Goal: Find specific fact: Find specific fact

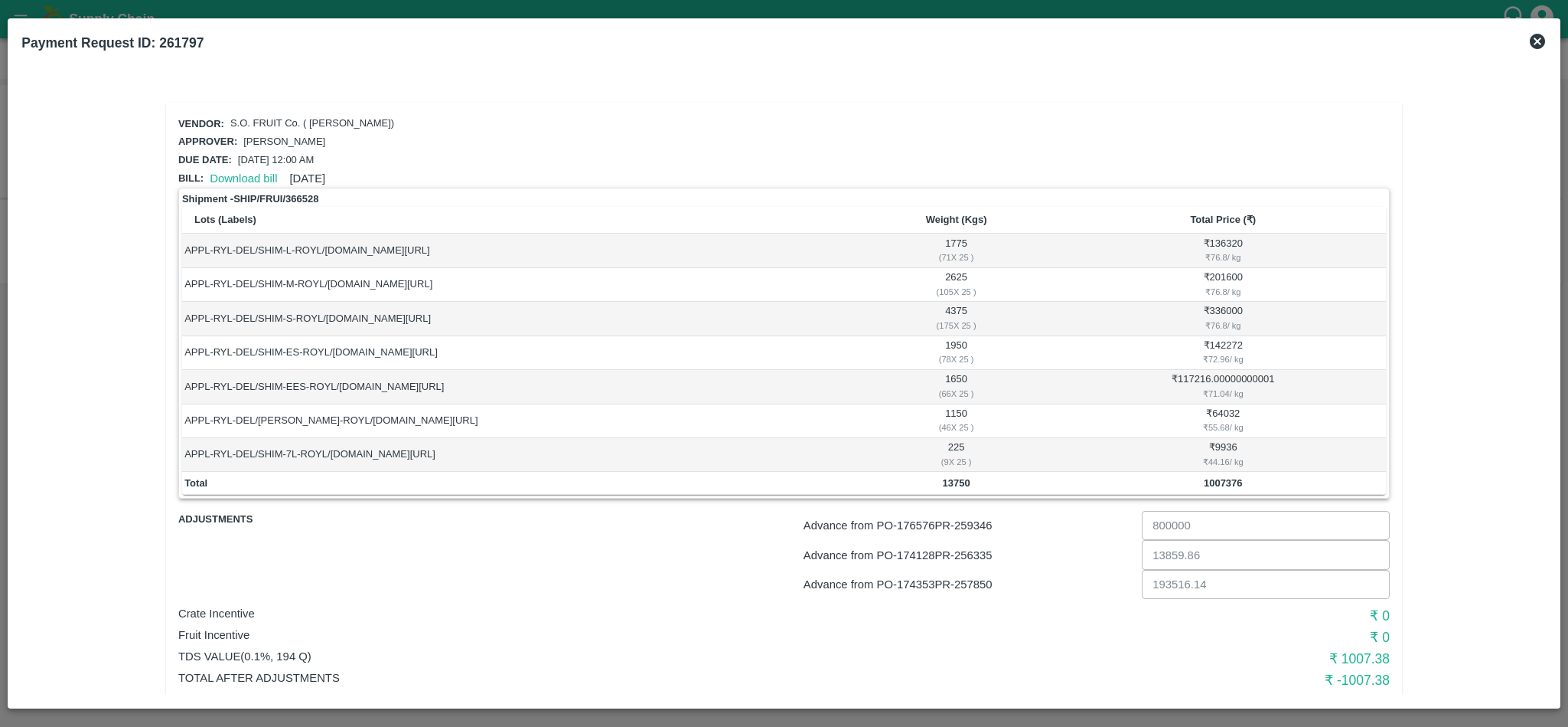
scroll to position [33, 0]
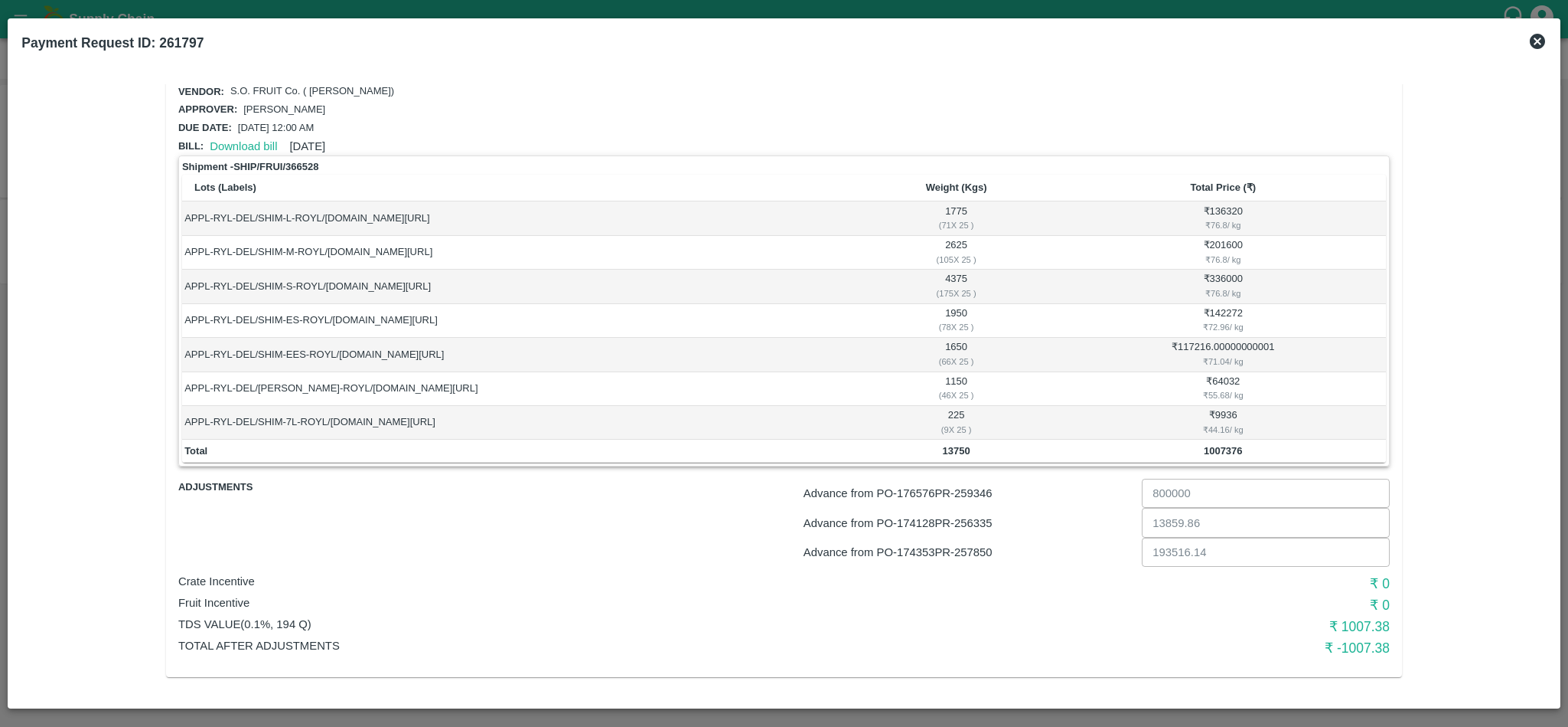
click at [978, 493] on p "Advance from PO- 176576 PR- 259346" at bounding box center [969, 494] width 332 height 17
copy p "259346"
click at [974, 521] on p "Advance from PO- 174128 PR- 256335" at bounding box center [969, 523] width 332 height 17
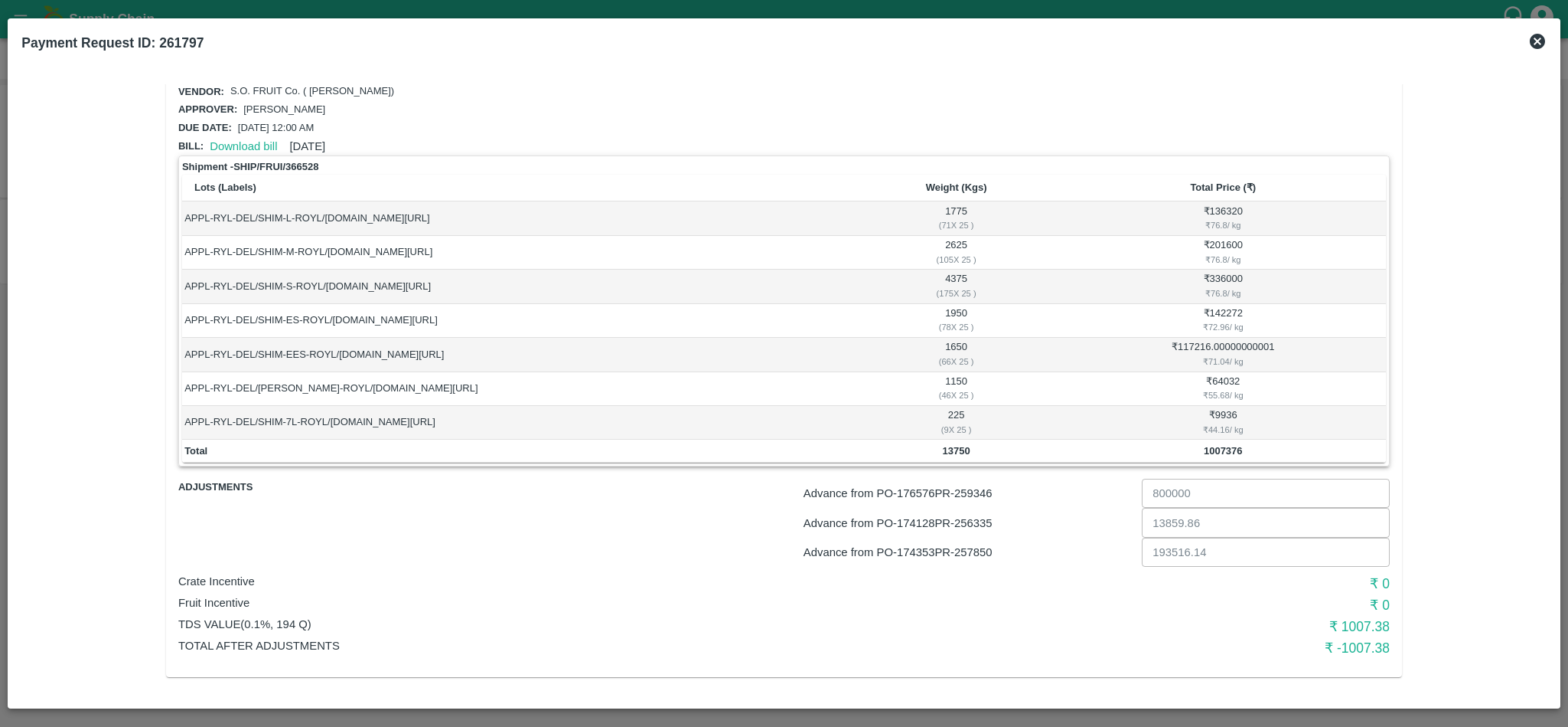
click at [990, 496] on p "Advance from PO- 176576 PR- 259346" at bounding box center [969, 494] width 332 height 17
copy p "259346"
click at [971, 524] on p "Advance from PO- 174128 PR- 256335" at bounding box center [969, 523] width 332 height 17
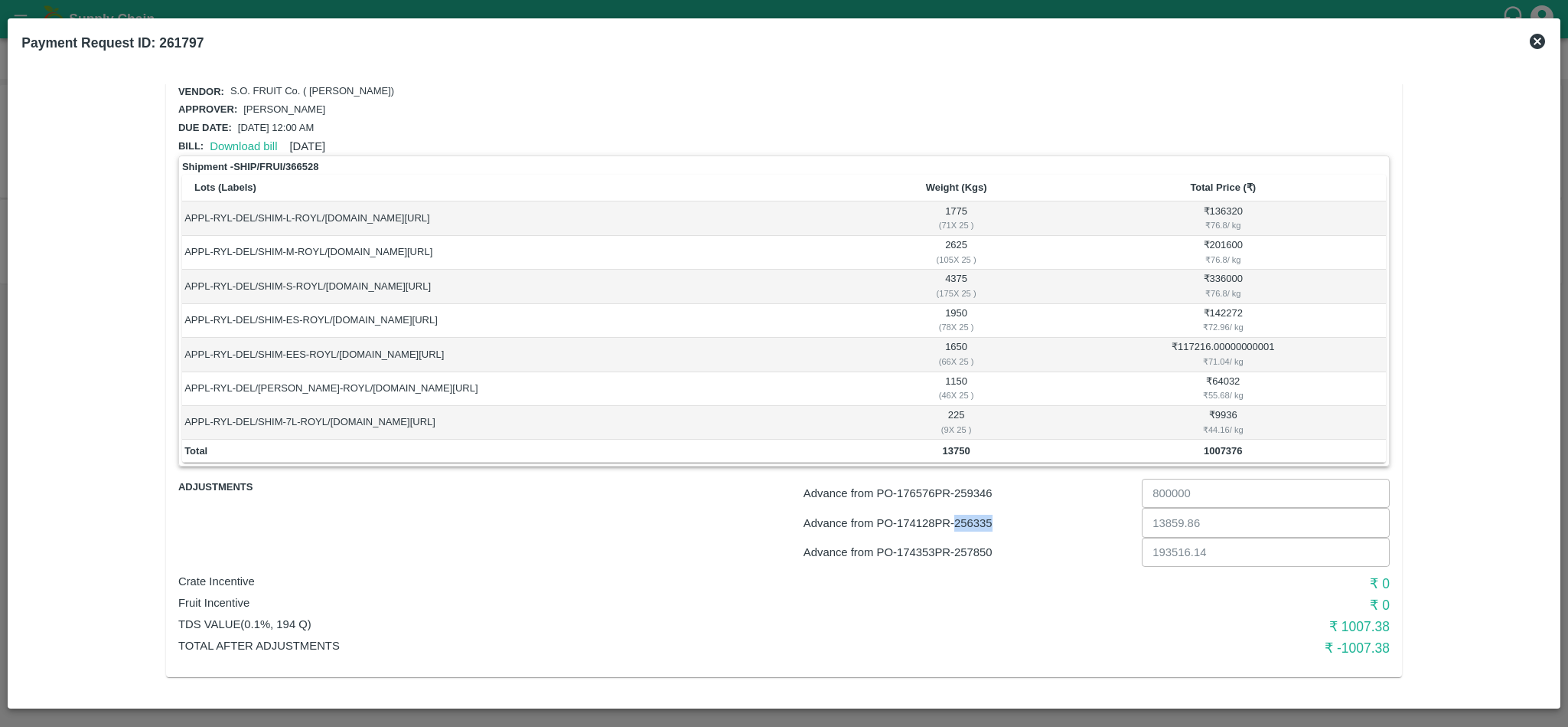
copy p "256335"
click at [980, 549] on p "Advance from PO- 174353 PR- 257850" at bounding box center [969, 552] width 332 height 17
copy p "257850"
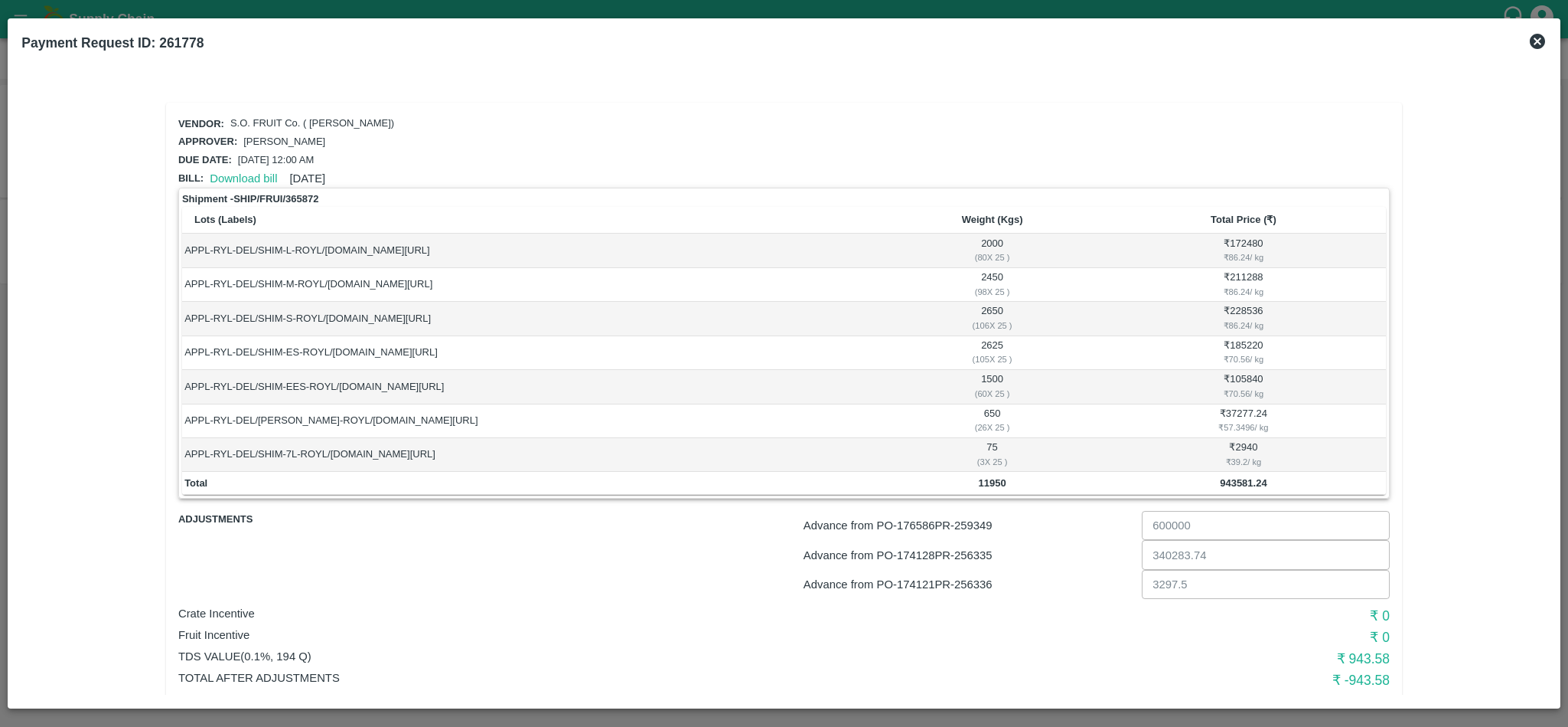
click at [986, 524] on p "Advance from PO- 176586 PR- 259349" at bounding box center [969, 525] width 332 height 17
copy p "259349"
click at [983, 551] on p "Advance from PO- 174128 PR- 256335" at bounding box center [969, 555] width 332 height 17
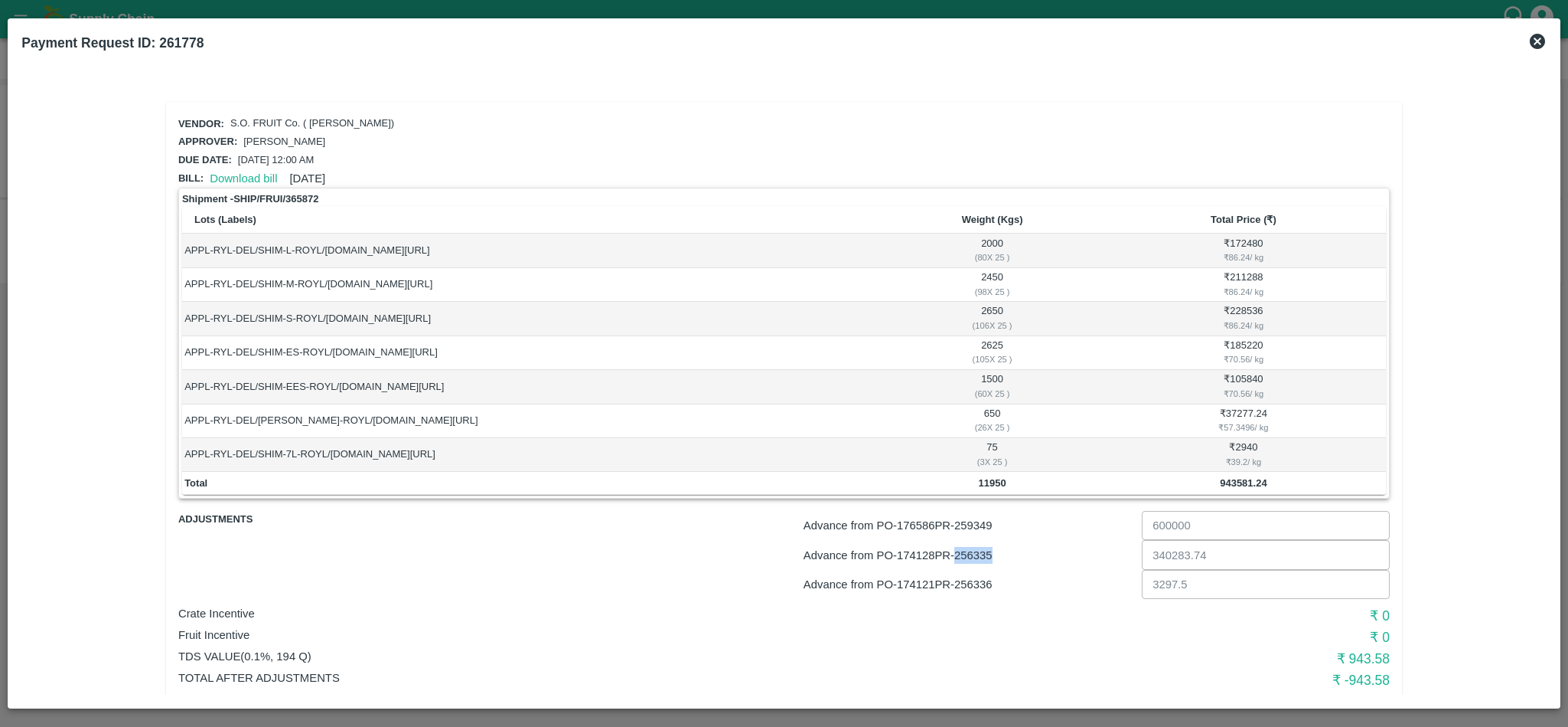
copy p "256335"
click at [983, 590] on p "Advance from PO- 174121 PR- 256336" at bounding box center [969, 584] width 332 height 17
copy p "256336"
click at [981, 608] on p "Crate Incentive" at bounding box center [581, 613] width 807 height 17
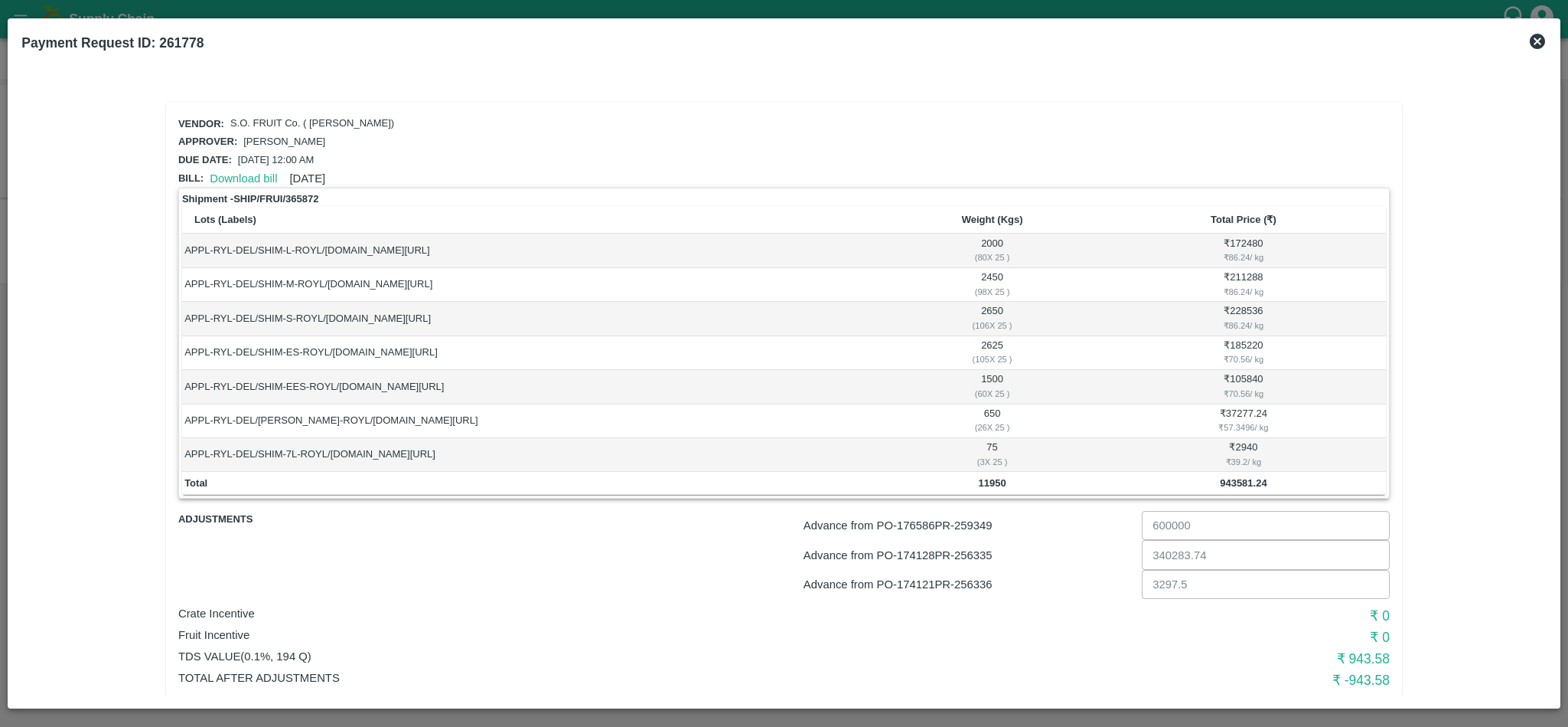
click at [981, 588] on p "Advance from PO- 174121 PR- 256336" at bounding box center [969, 584] width 332 height 17
copy p "256336"
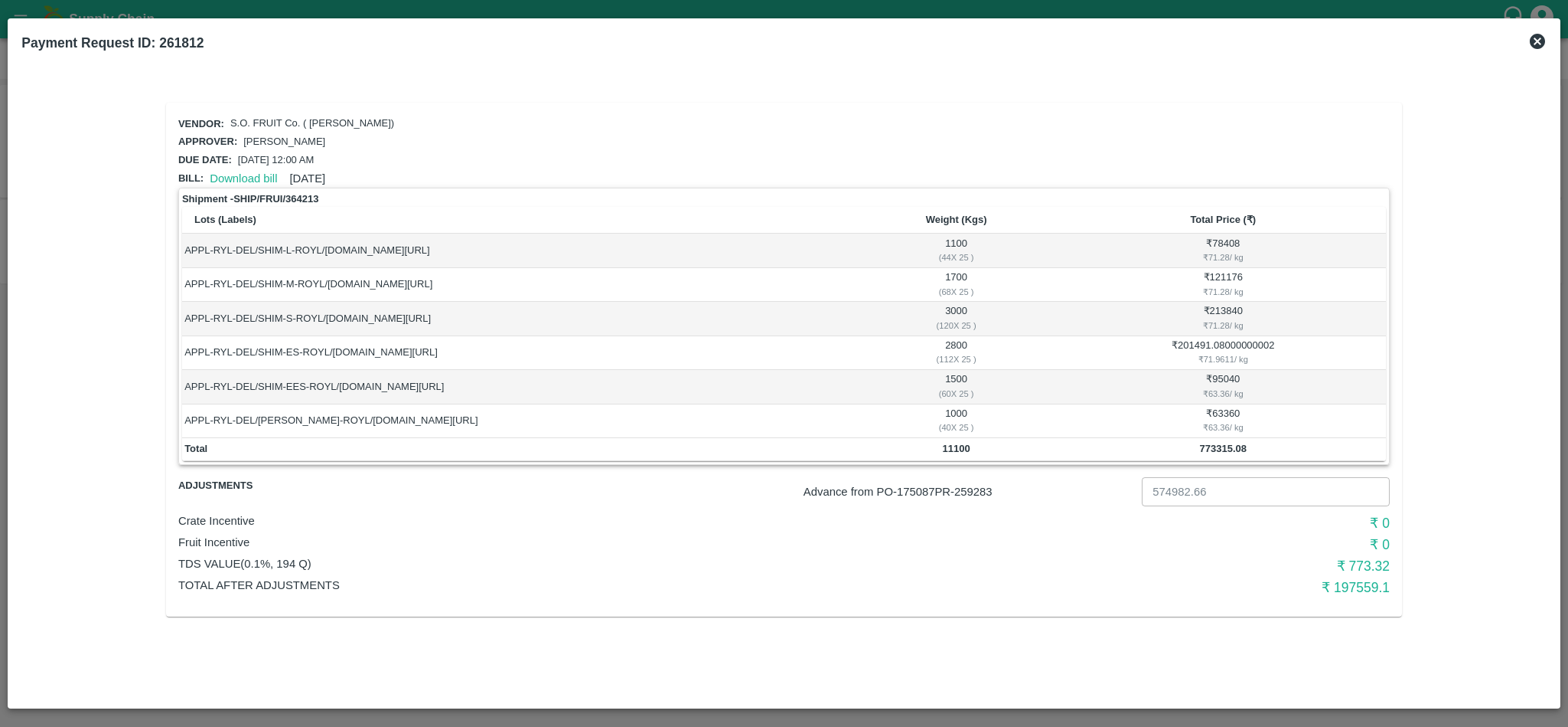
click at [980, 493] on p "Advance from PO- 175087 PR- 259283" at bounding box center [969, 492] width 332 height 17
copy p "259283"
click at [978, 496] on p "Advance from PO- 174121 PR- 256336" at bounding box center [969, 492] width 332 height 17
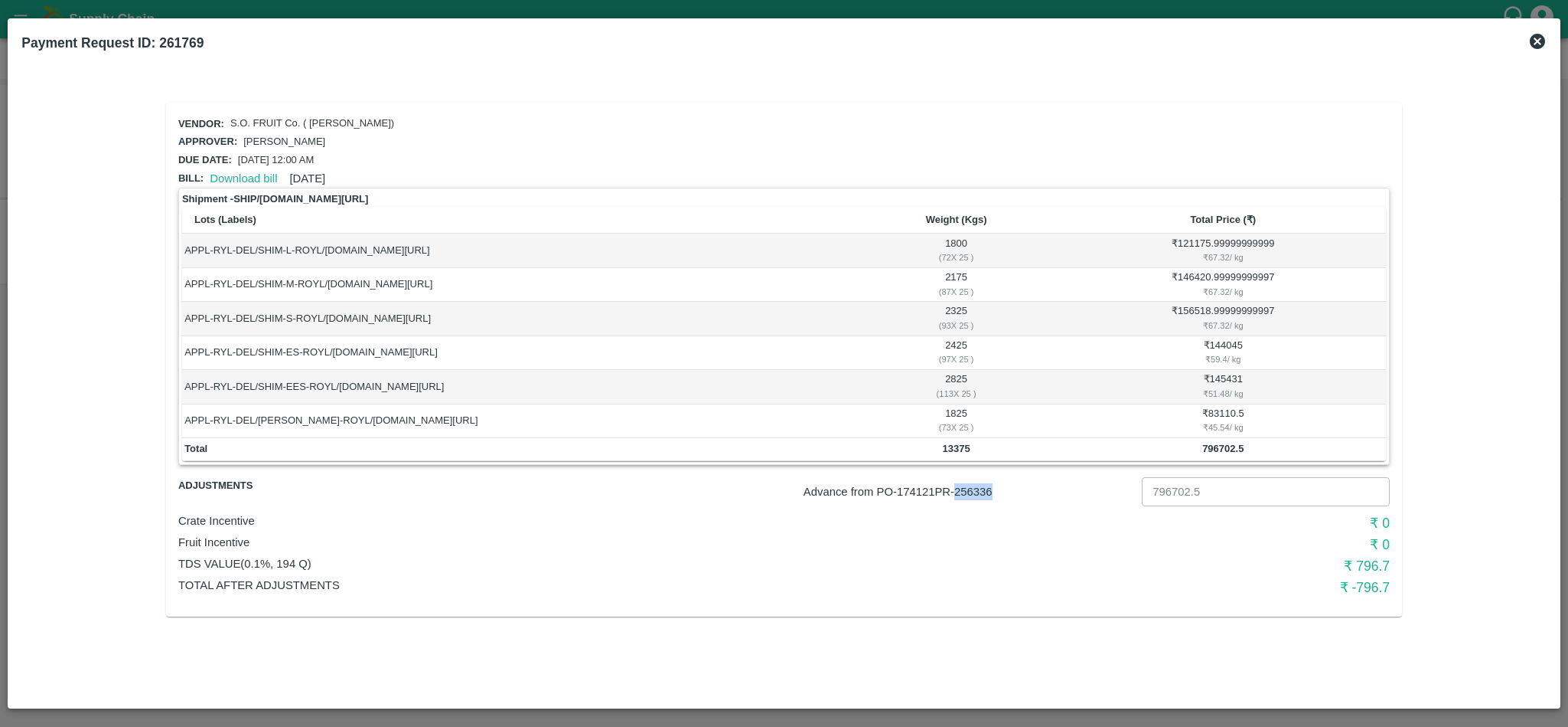
copy p "256336"
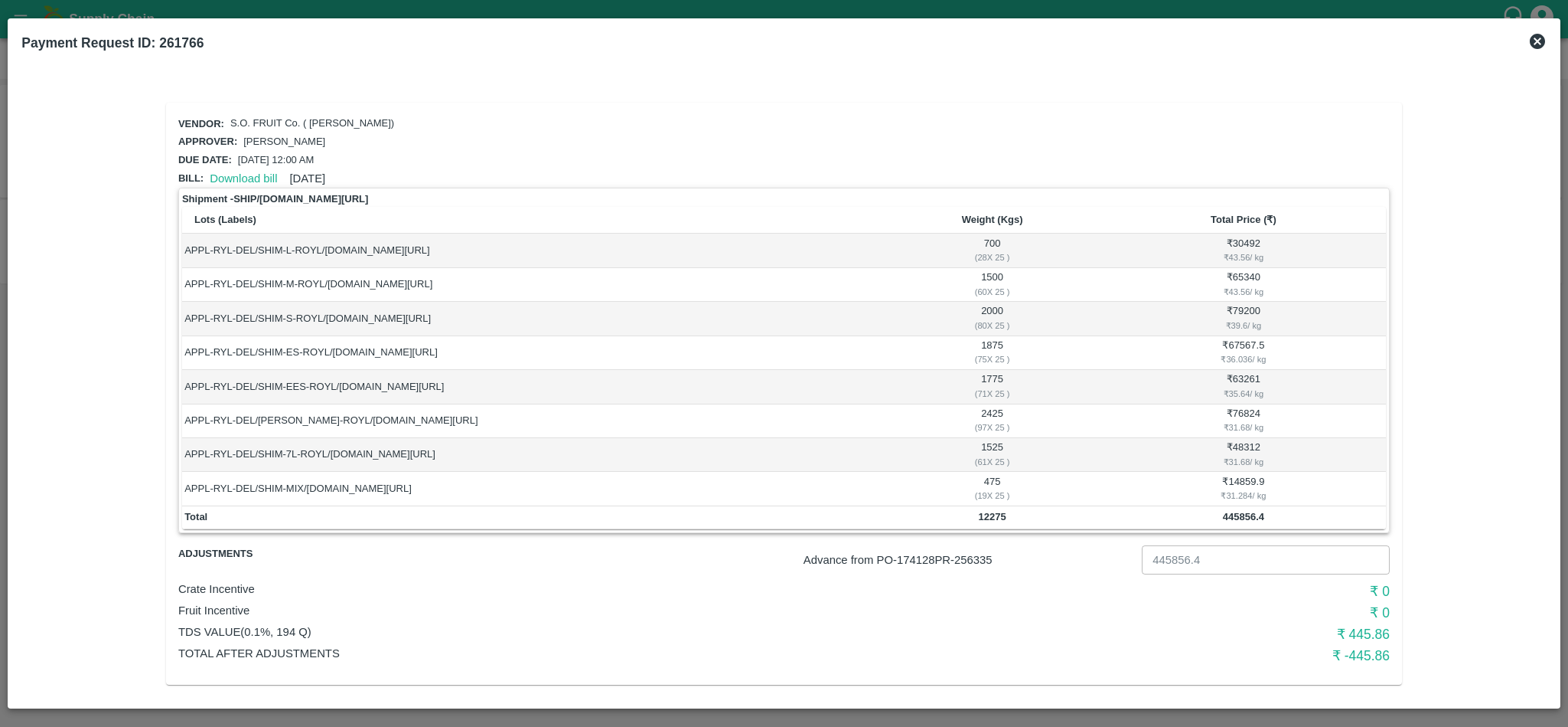
scroll to position [10, 0]
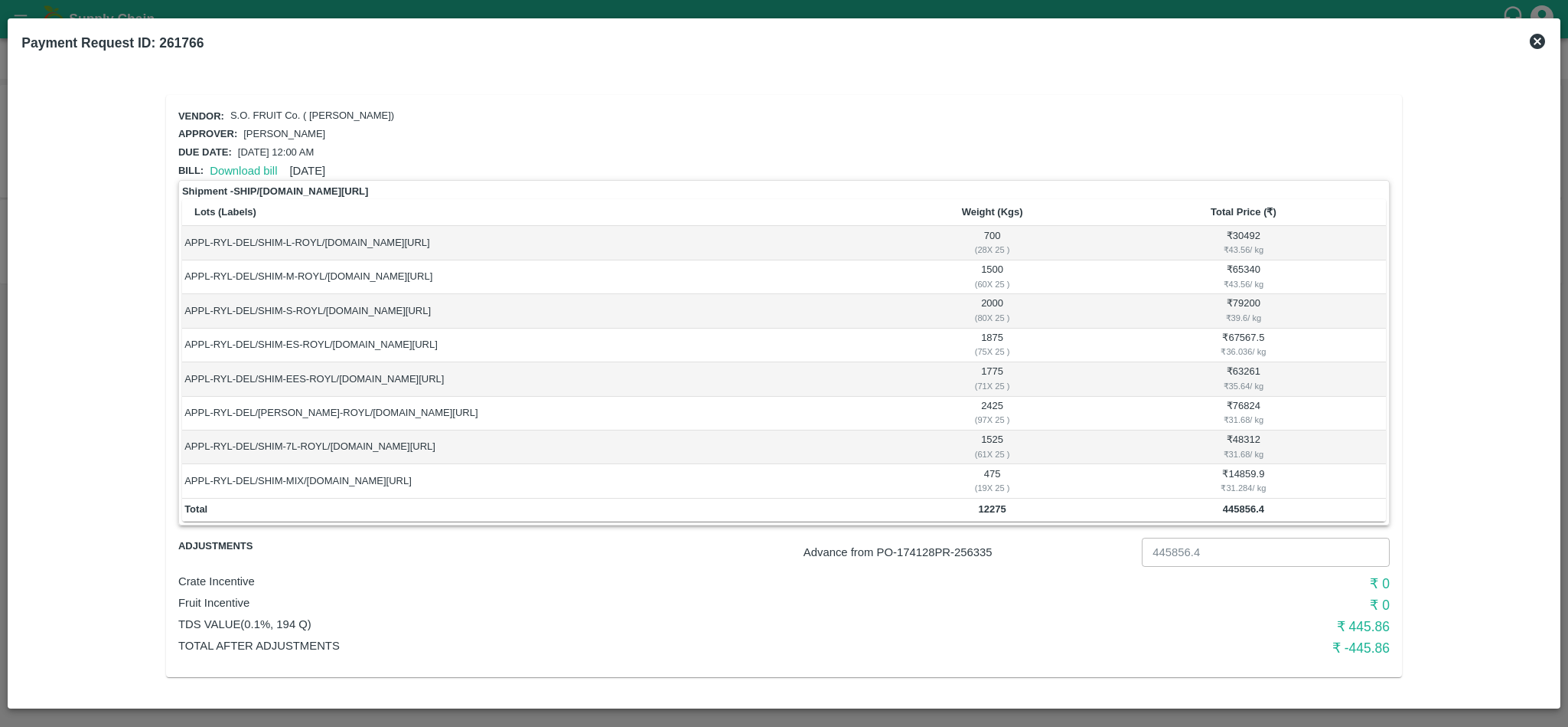
click at [986, 547] on p "Advance from PO- 174128 PR- 256335" at bounding box center [969, 552] width 332 height 17
copy p "256335"
